Goal: Download file/media

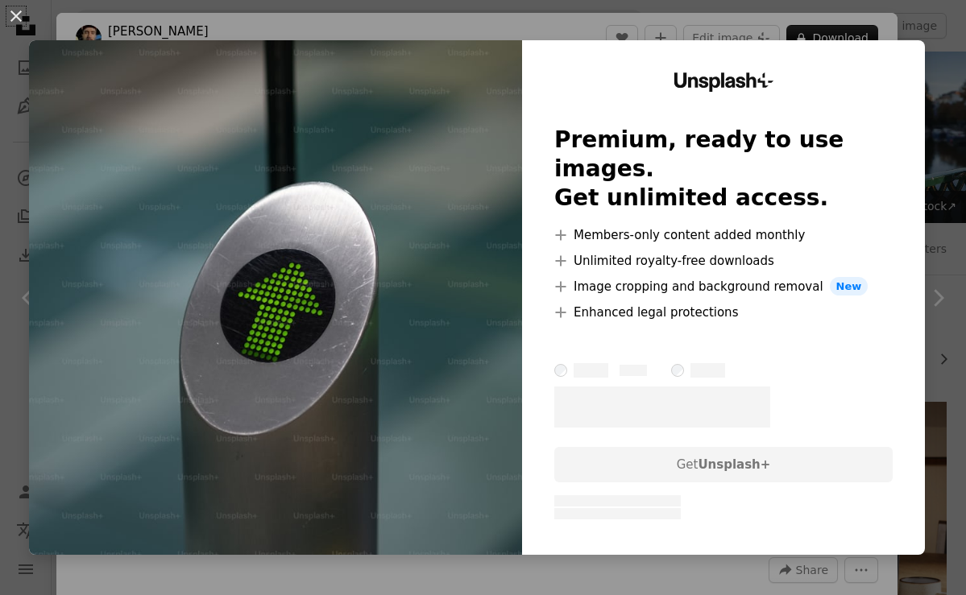
scroll to position [442, 0]
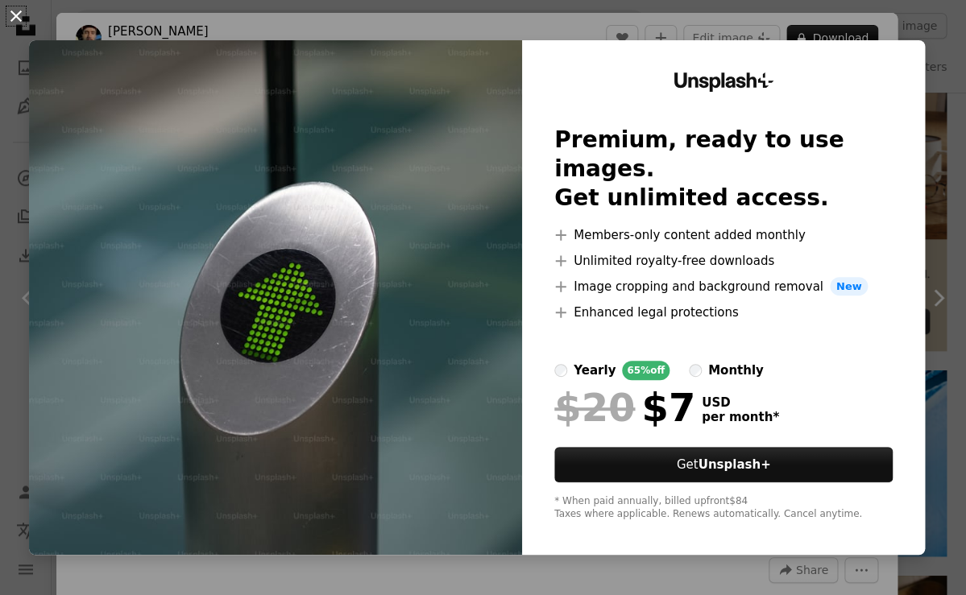
click at [18, 14] on button "An X shape" at bounding box center [15, 15] width 19 height 19
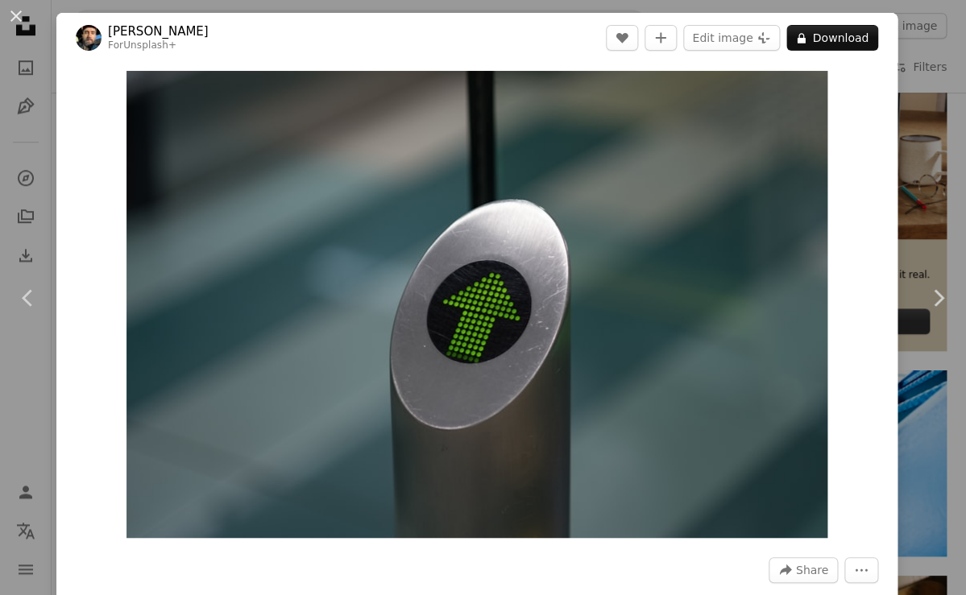
click at [18, 14] on button "An X shape" at bounding box center [15, 15] width 19 height 19
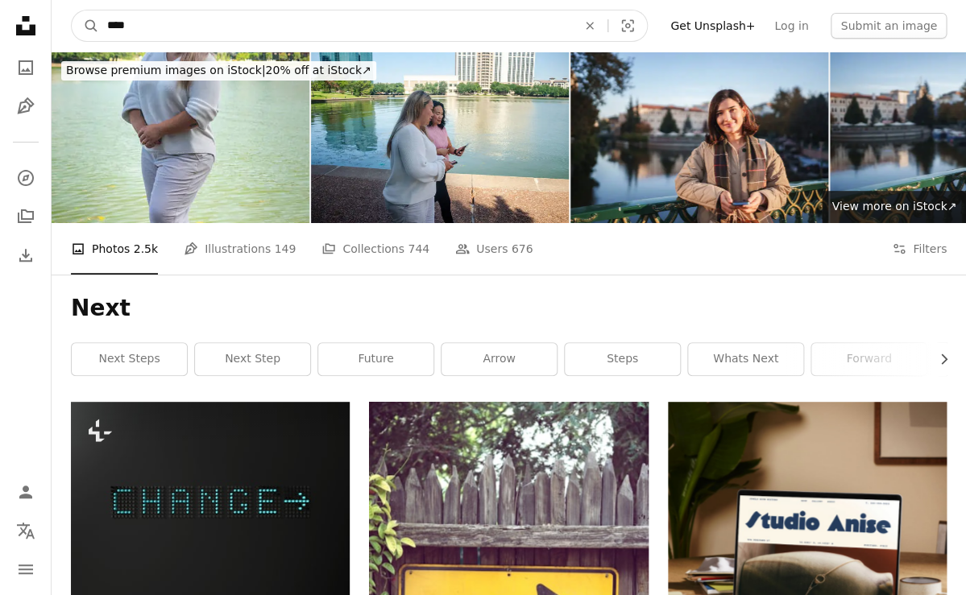
click at [154, 31] on input "****" at bounding box center [335, 25] width 473 height 31
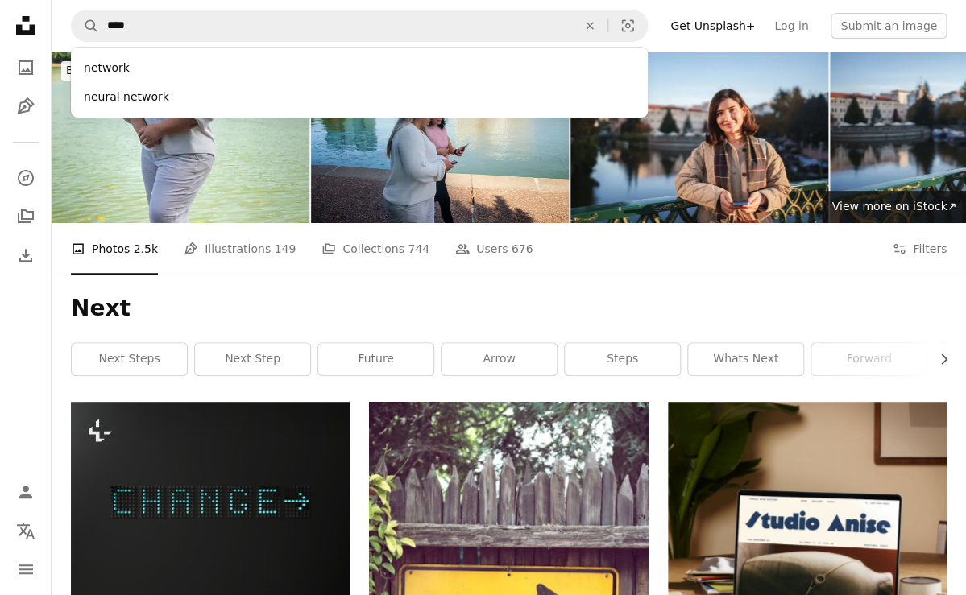
click at [486, 292] on div "Next Chevron right next steps next step future arrow steps whats next forward c…" at bounding box center [509, 338] width 914 height 127
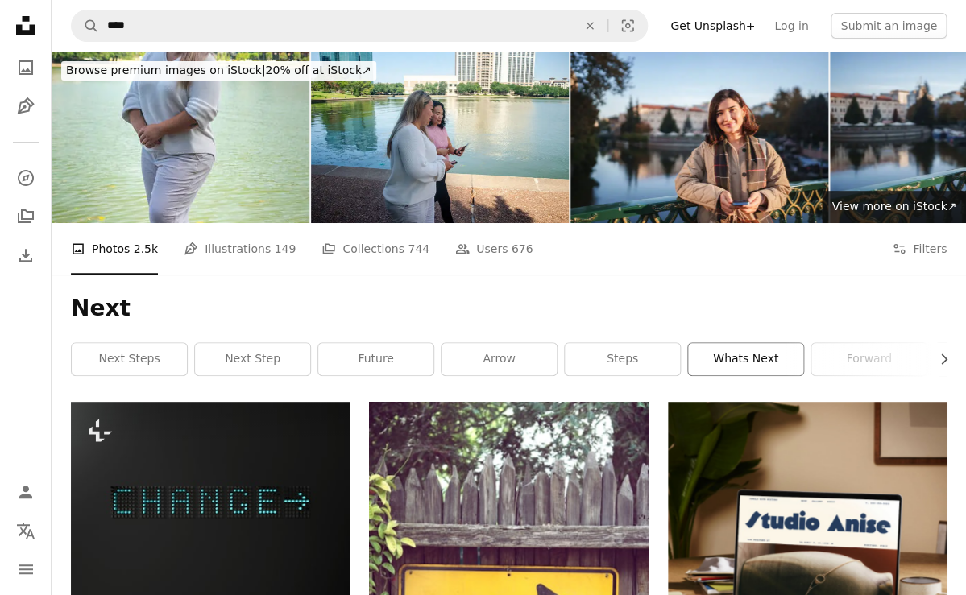
click at [755, 355] on link "whats next" at bounding box center [745, 359] width 115 height 32
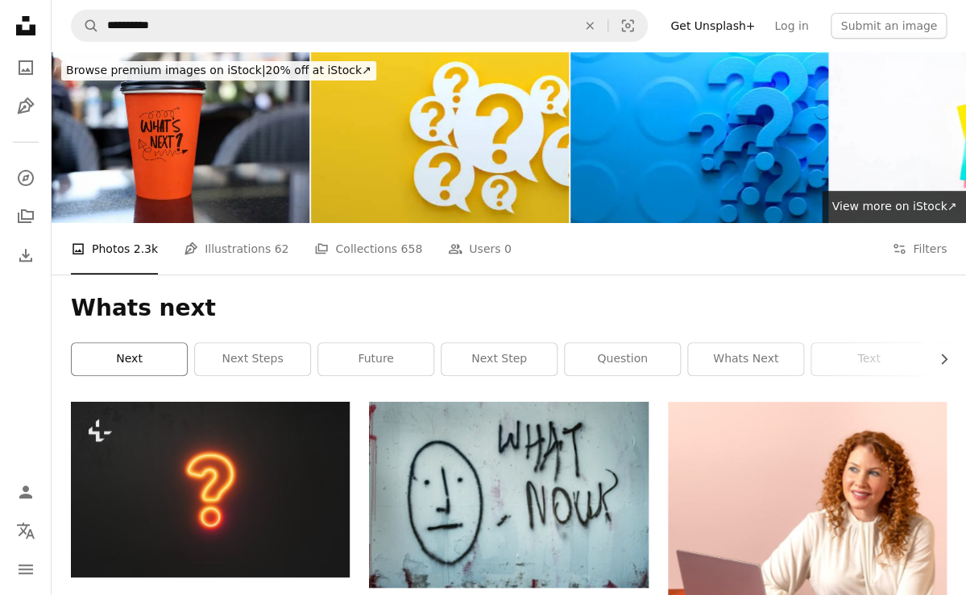
click at [151, 358] on link "next" at bounding box center [129, 359] width 115 height 32
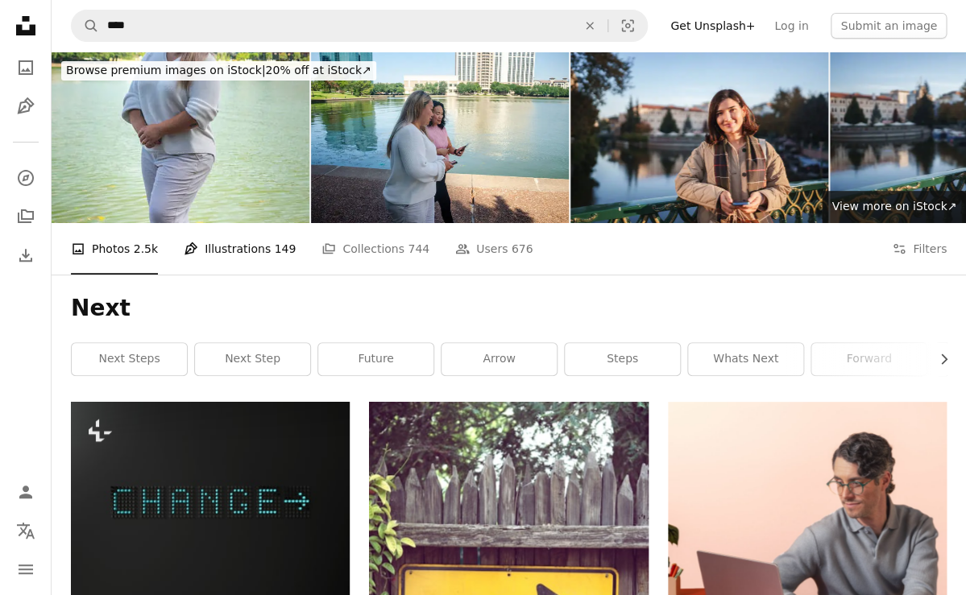
click at [237, 250] on link "Pen Tool Illustrations 149" at bounding box center [240, 249] width 112 height 52
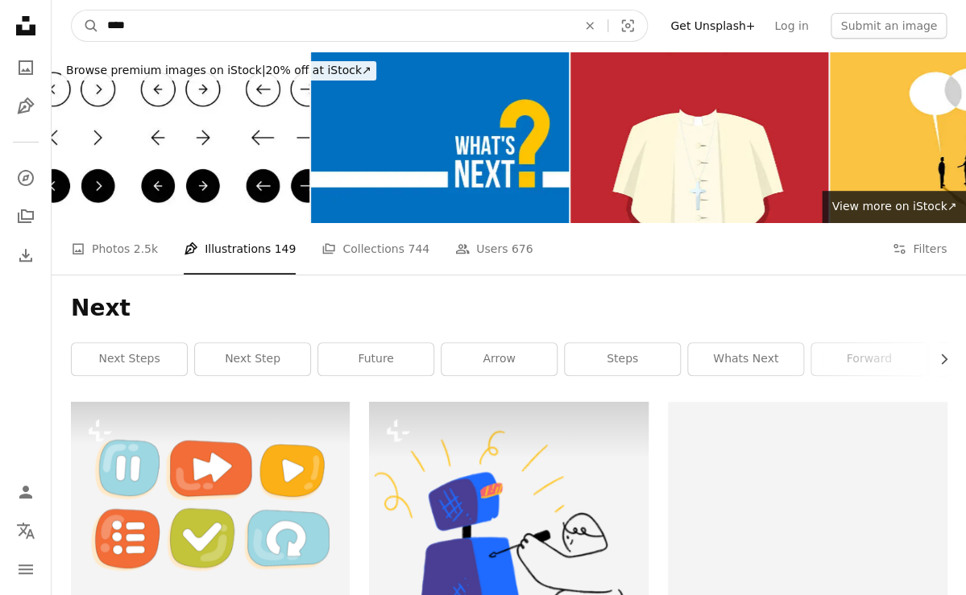
click at [118, 24] on input "****" at bounding box center [335, 25] width 473 height 31
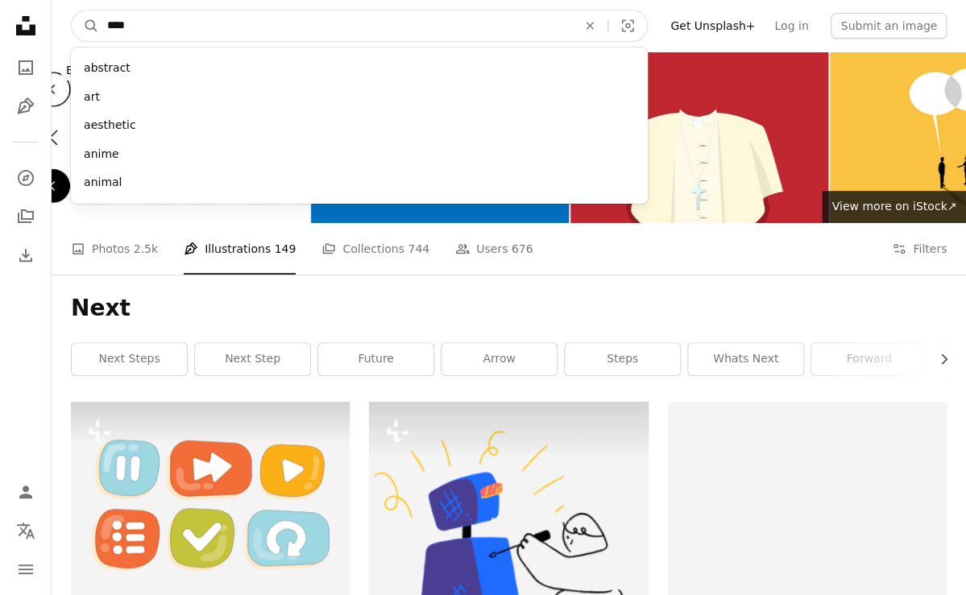
type input "*****"
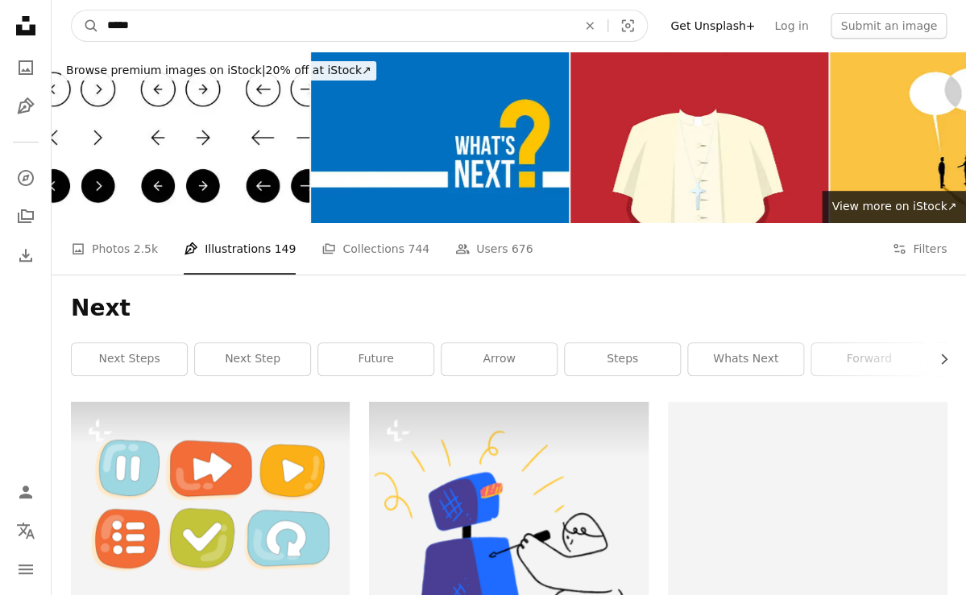
click button "A magnifying glass" at bounding box center [85, 25] width 27 height 31
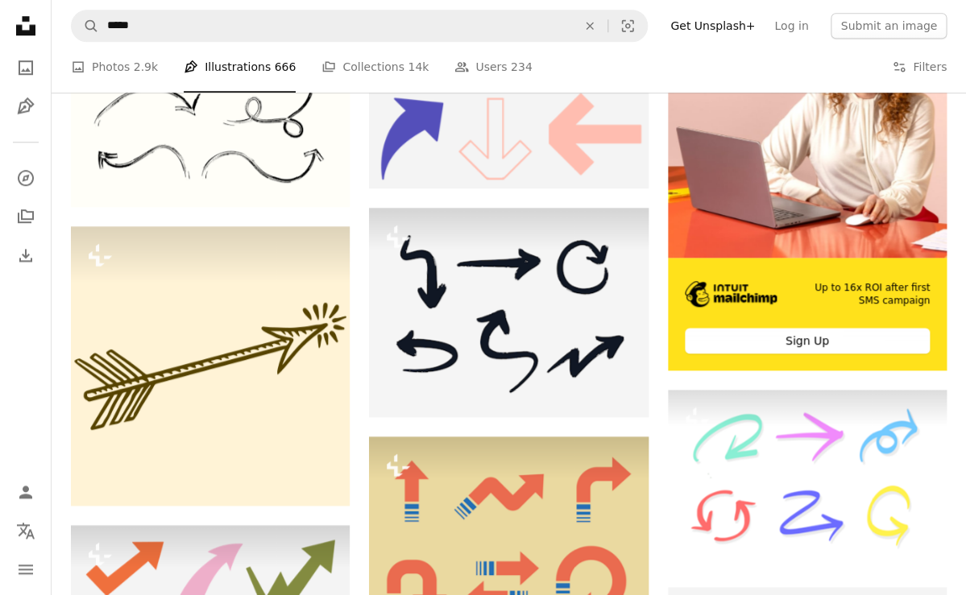
scroll to position [424, 0]
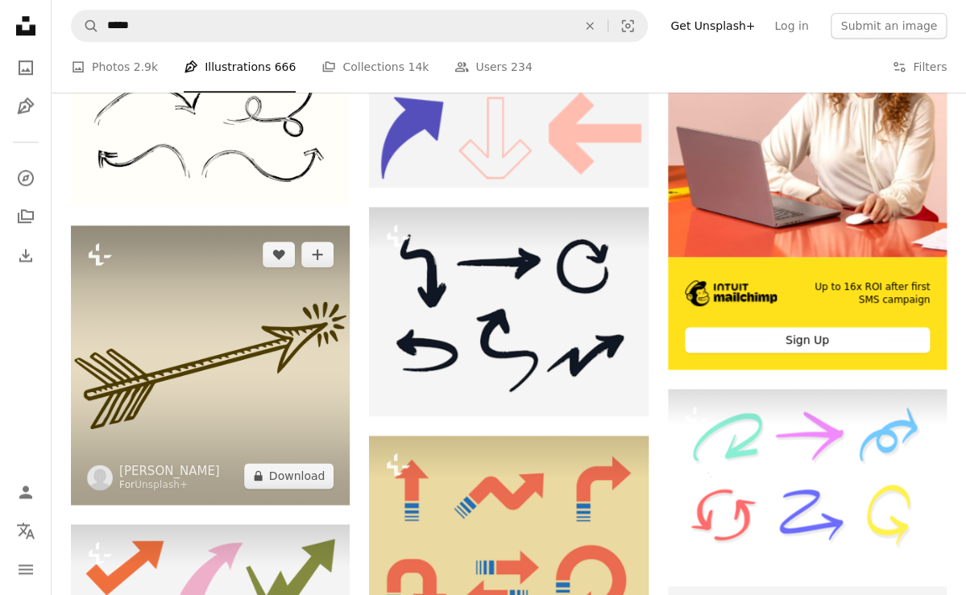
click at [220, 366] on img at bounding box center [210, 364] width 279 height 279
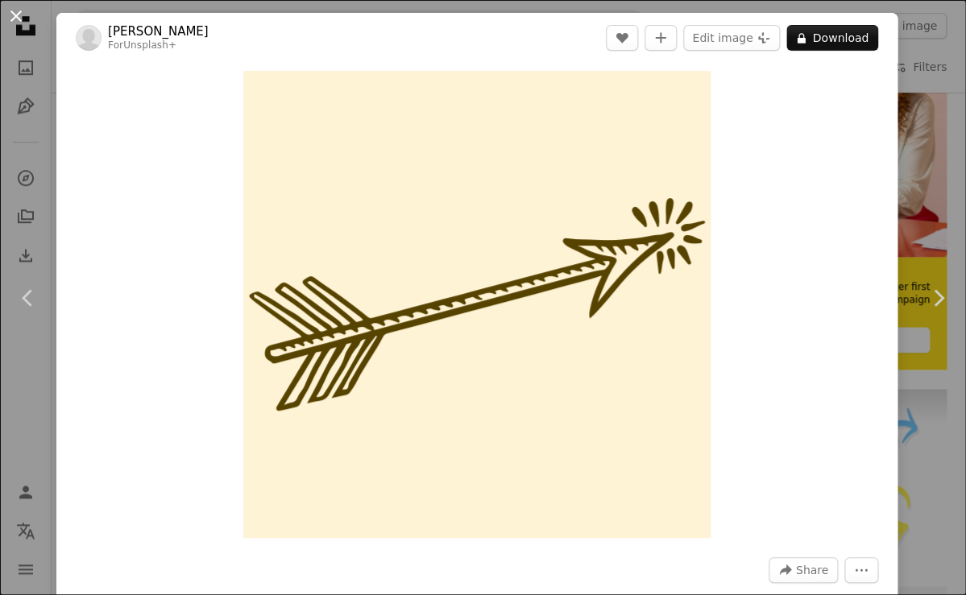
click at [14, 15] on button "An X shape" at bounding box center [15, 15] width 19 height 19
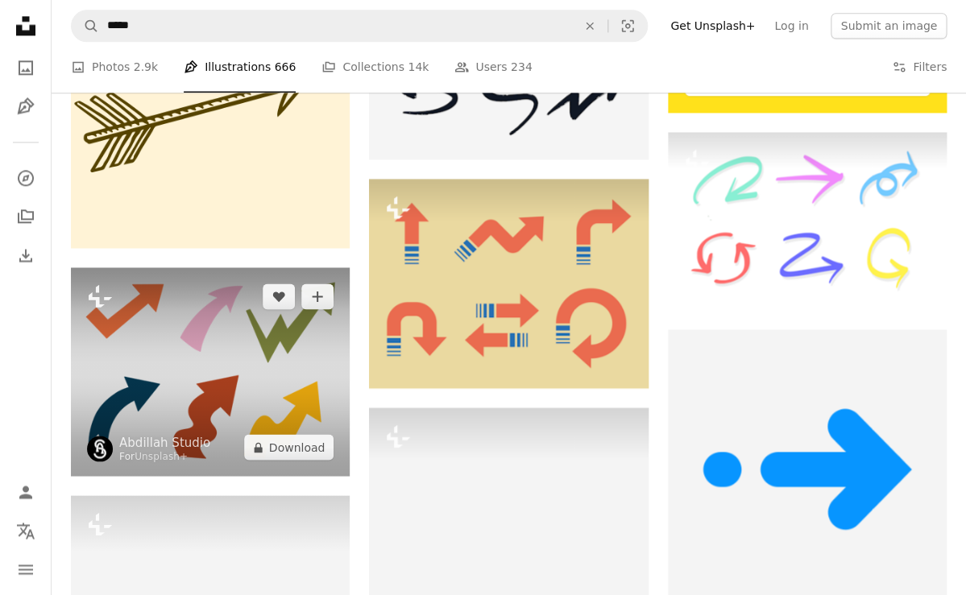
scroll to position [684, 0]
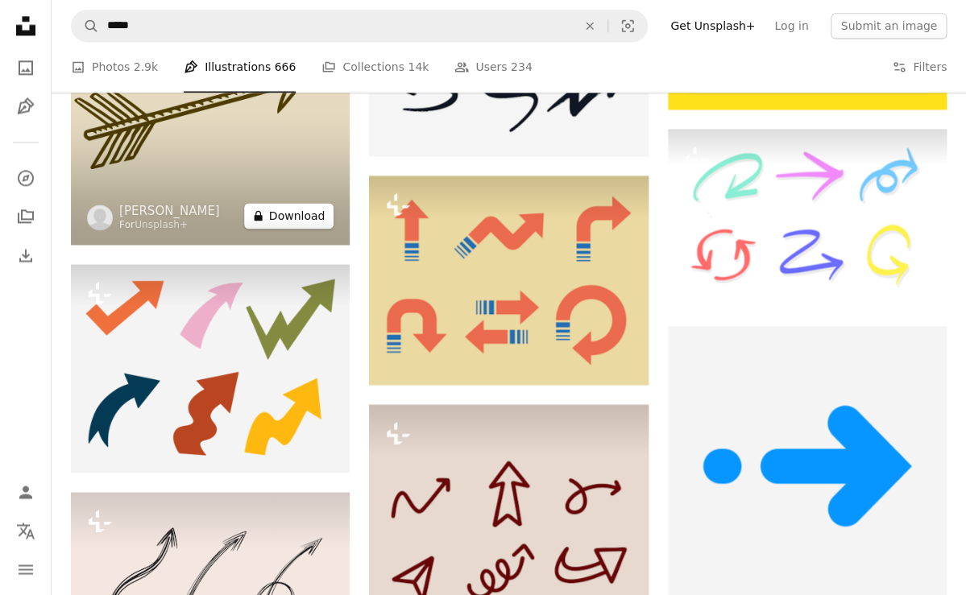
click at [284, 219] on button "A lock Download" at bounding box center [289, 216] width 90 height 26
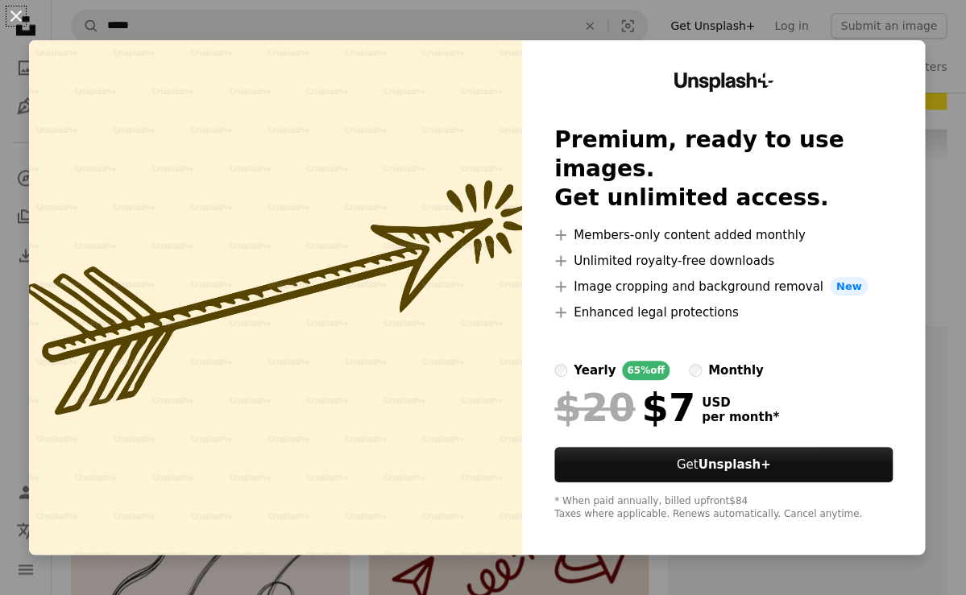
click at [19, 19] on button "An X shape" at bounding box center [15, 15] width 19 height 19
